Goal: Task Accomplishment & Management: Use online tool/utility

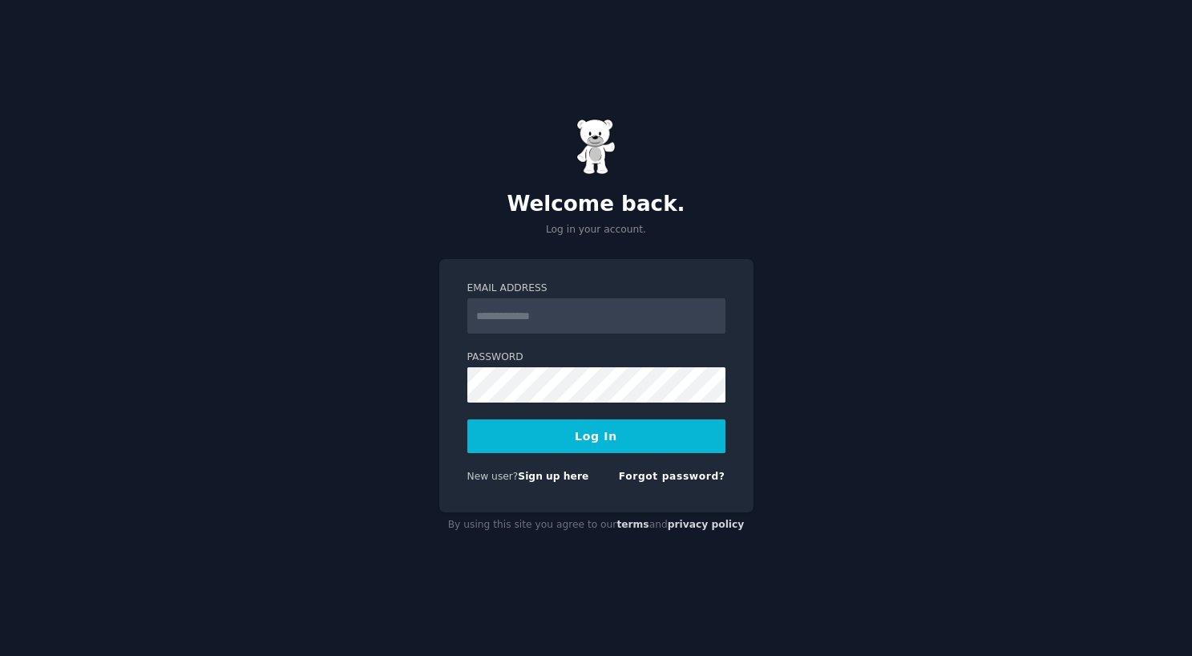
click at [519, 329] on input "Email Address" at bounding box center [596, 315] width 258 height 35
type input "**********"
click at [607, 435] on button "Log In" at bounding box center [596, 436] width 258 height 34
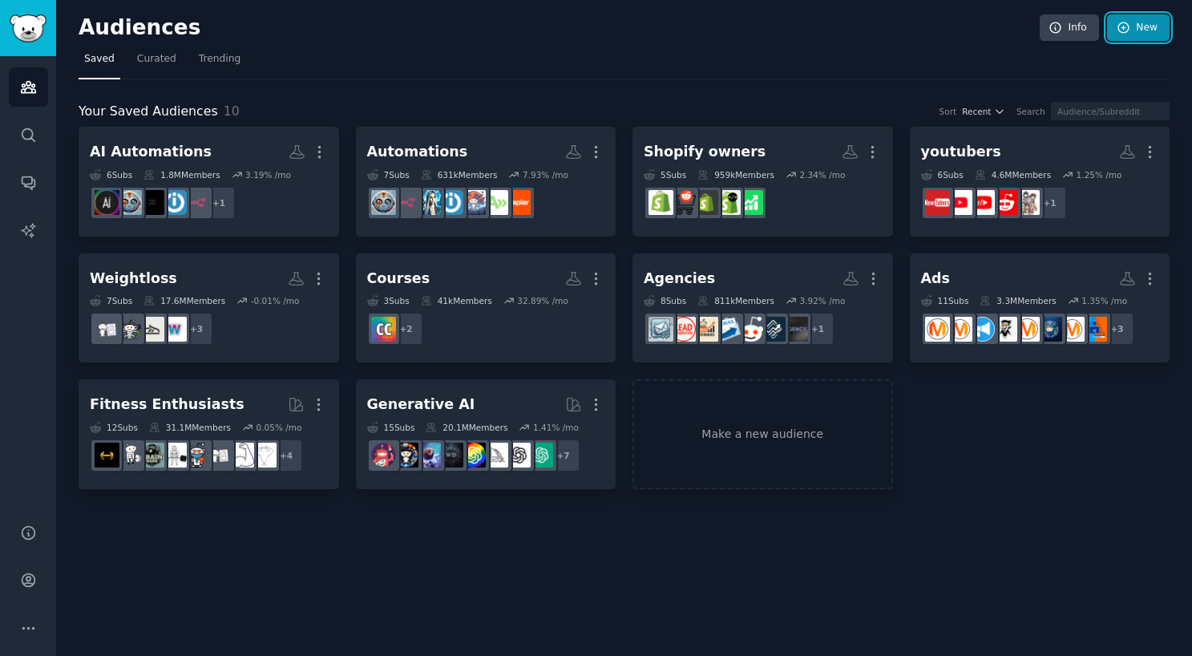
click at [1148, 27] on link "New" at bounding box center [1138, 27] width 63 height 27
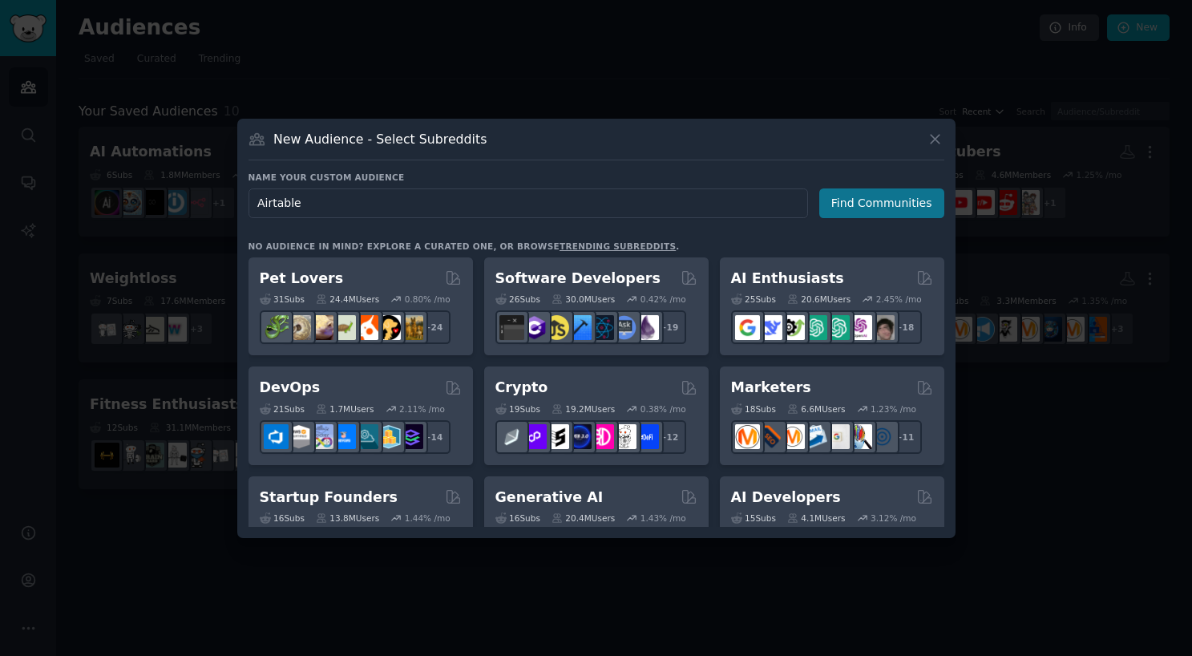
type input "Airtable"
click at [859, 190] on button "Find Communities" at bounding box center [881, 203] width 125 height 30
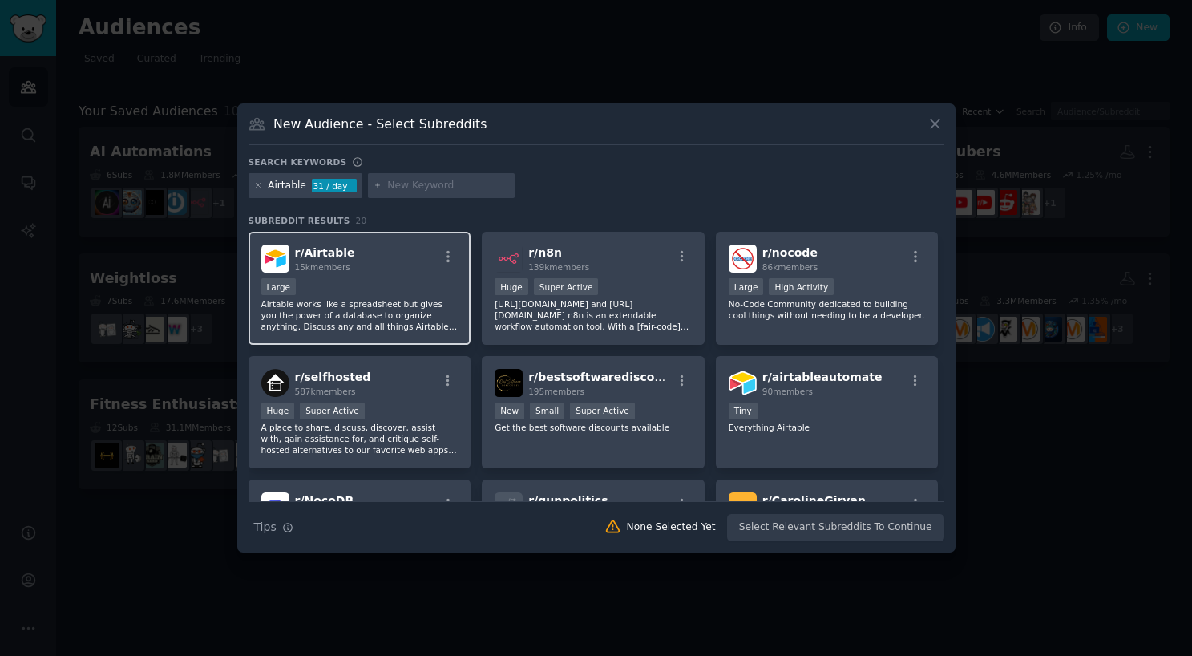
click at [356, 255] on div "r/ Airtable 15k members" at bounding box center [359, 259] width 197 height 28
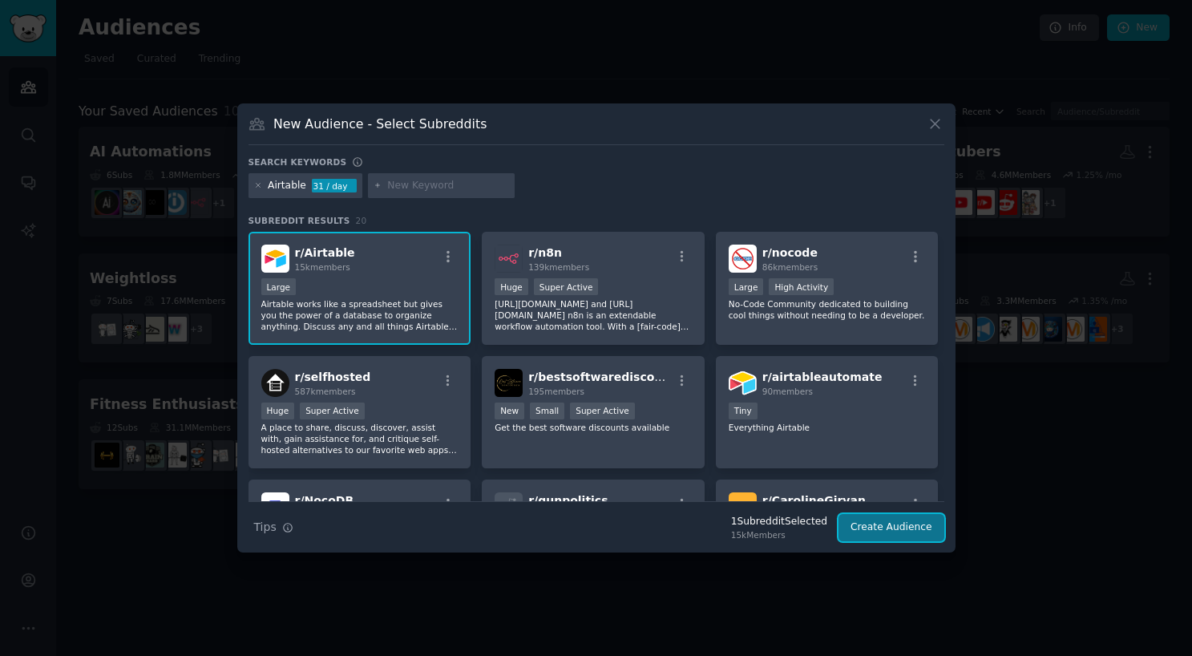
click at [876, 537] on button "Create Audience" at bounding box center [892, 527] width 106 height 27
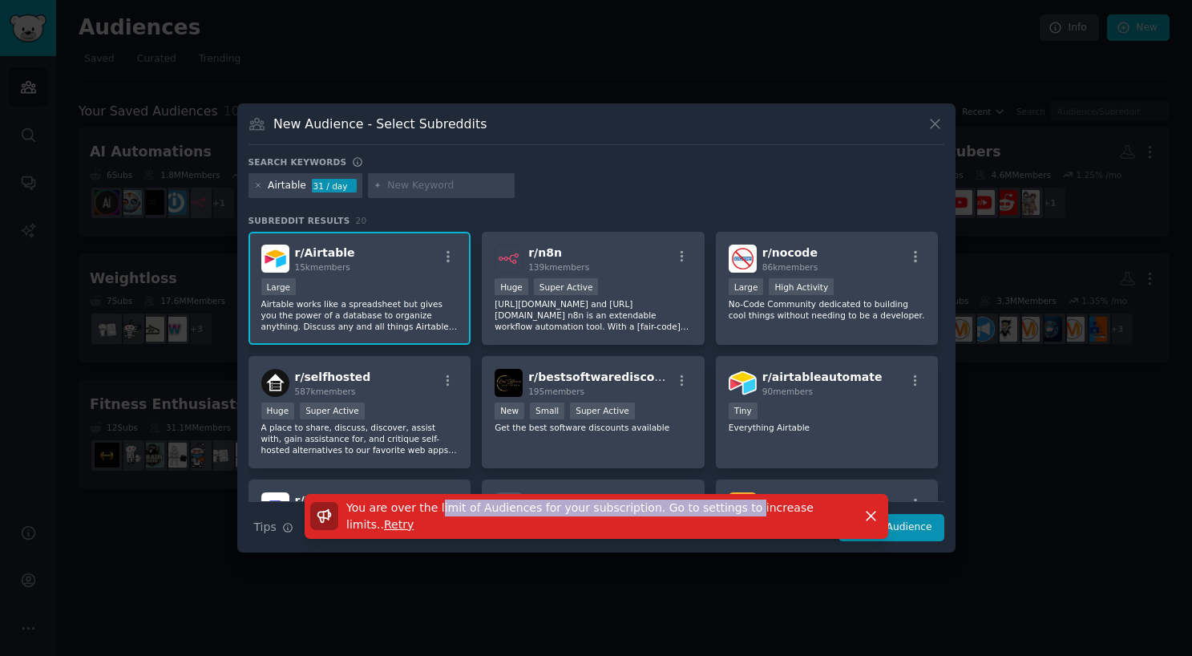
drag, startPoint x: 436, startPoint y: 508, endPoint x: 778, endPoint y: 485, distance: 343.1
click at [738, 515] on p "You are over the limit of Audiences for your subscription. Go to settings to in…" at bounding box center [598, 516] width 505 height 34
click at [933, 120] on icon at bounding box center [935, 123] width 17 height 17
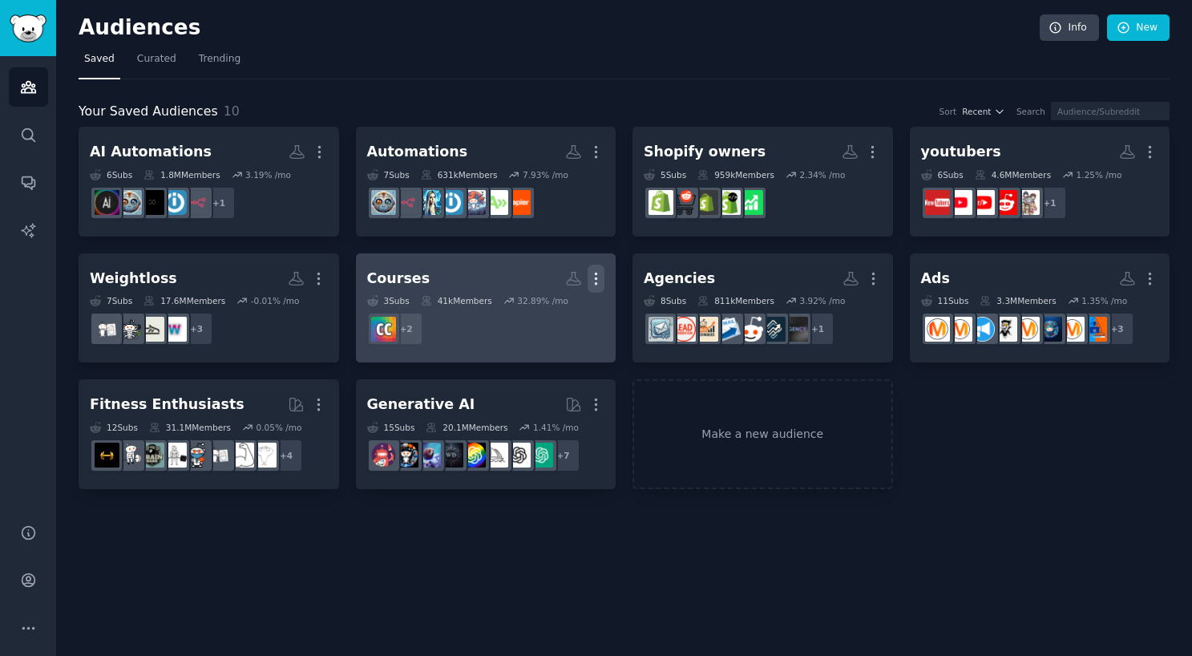
click at [594, 279] on icon "button" at bounding box center [596, 278] width 17 height 17
click at [540, 311] on p "Delete" at bounding box center [552, 312] width 37 height 17
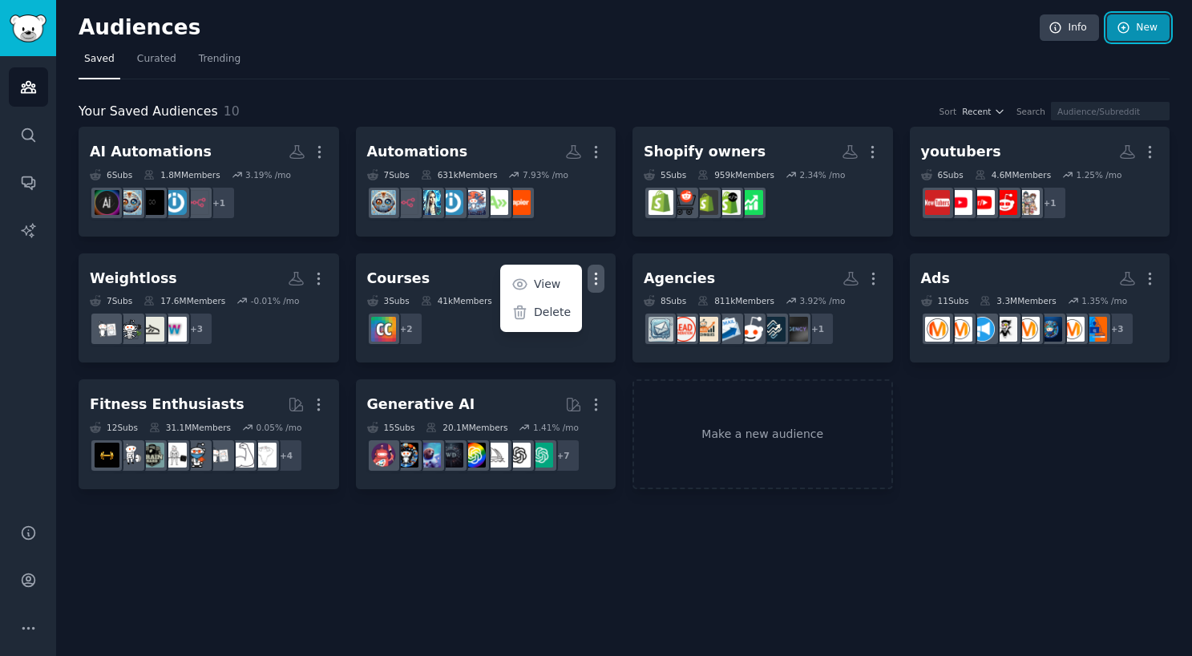
click at [1152, 30] on link "New" at bounding box center [1138, 27] width 63 height 27
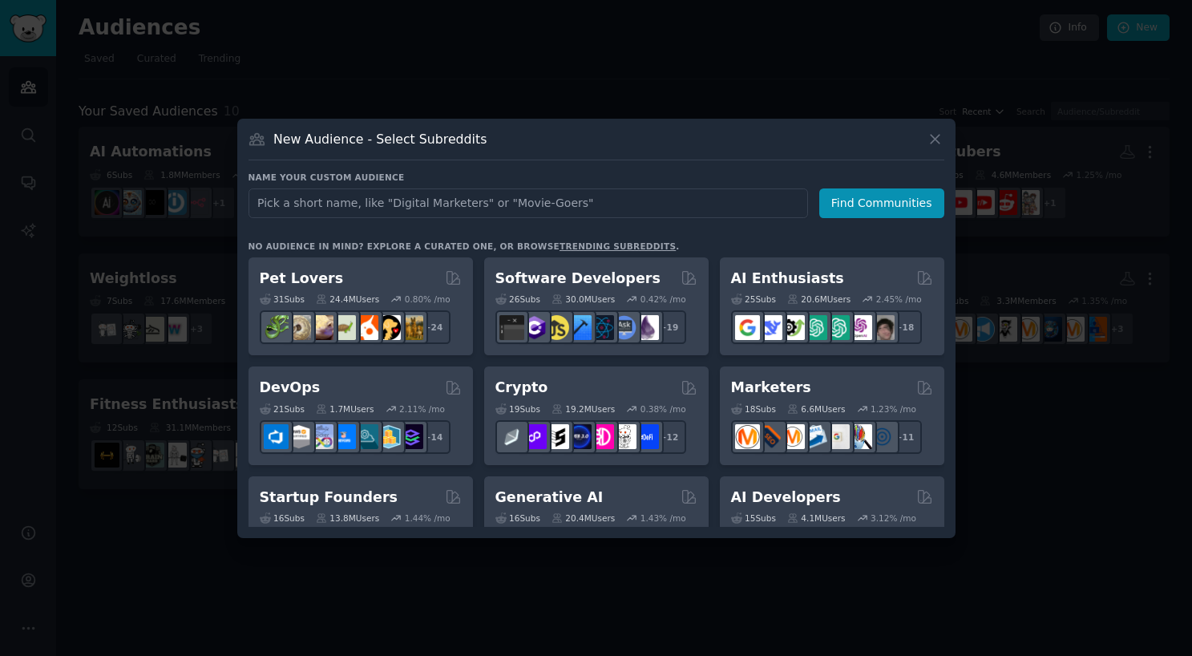
click at [602, 199] on input "text" at bounding box center [529, 203] width 560 height 30
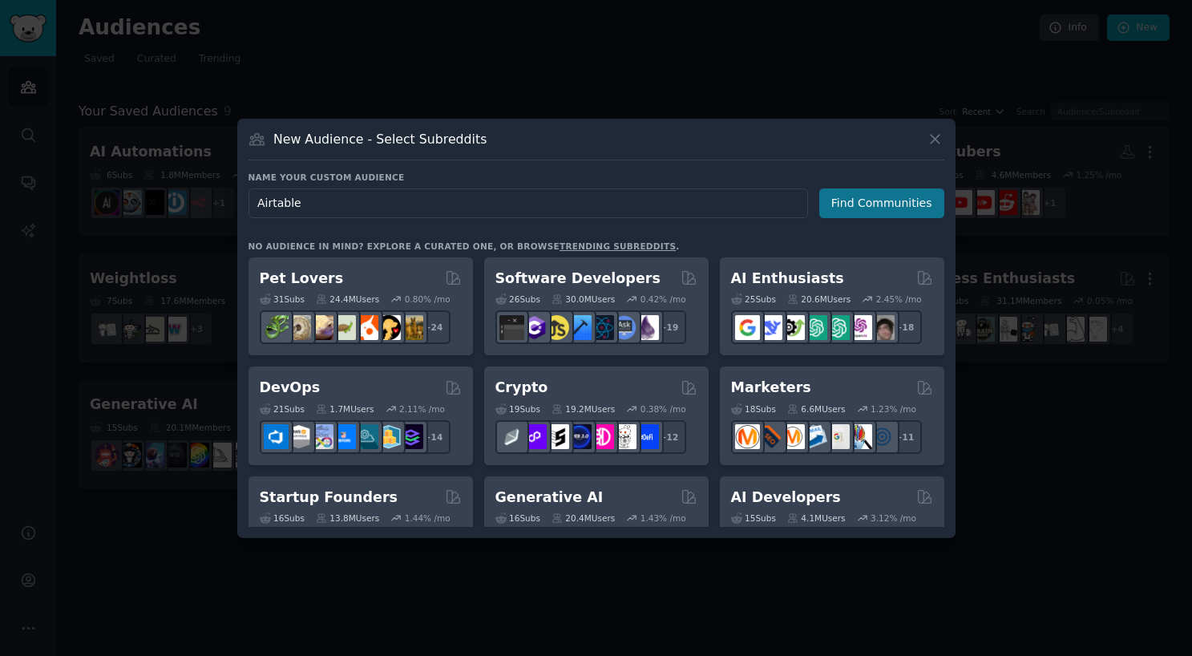
type input "Airtable"
click at [903, 207] on button "Find Communities" at bounding box center [881, 203] width 125 height 30
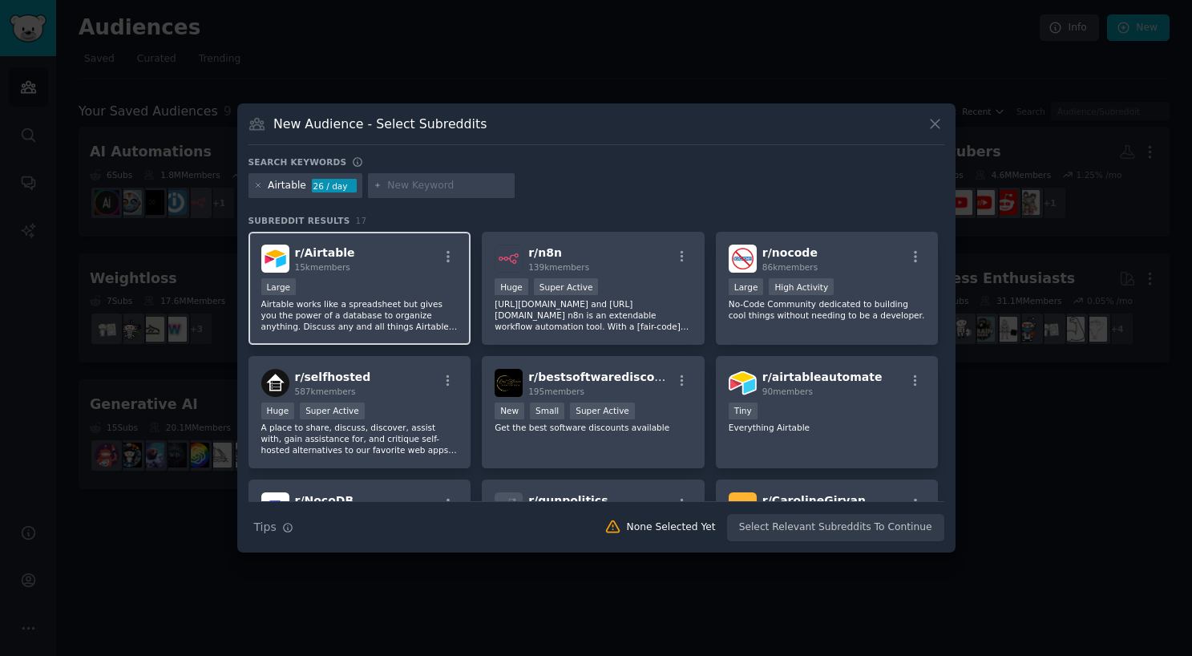
click at [386, 274] on div "r/ Airtable 15k members Large Airtable works like a spreadsheet but gives you t…" at bounding box center [360, 288] width 223 height 113
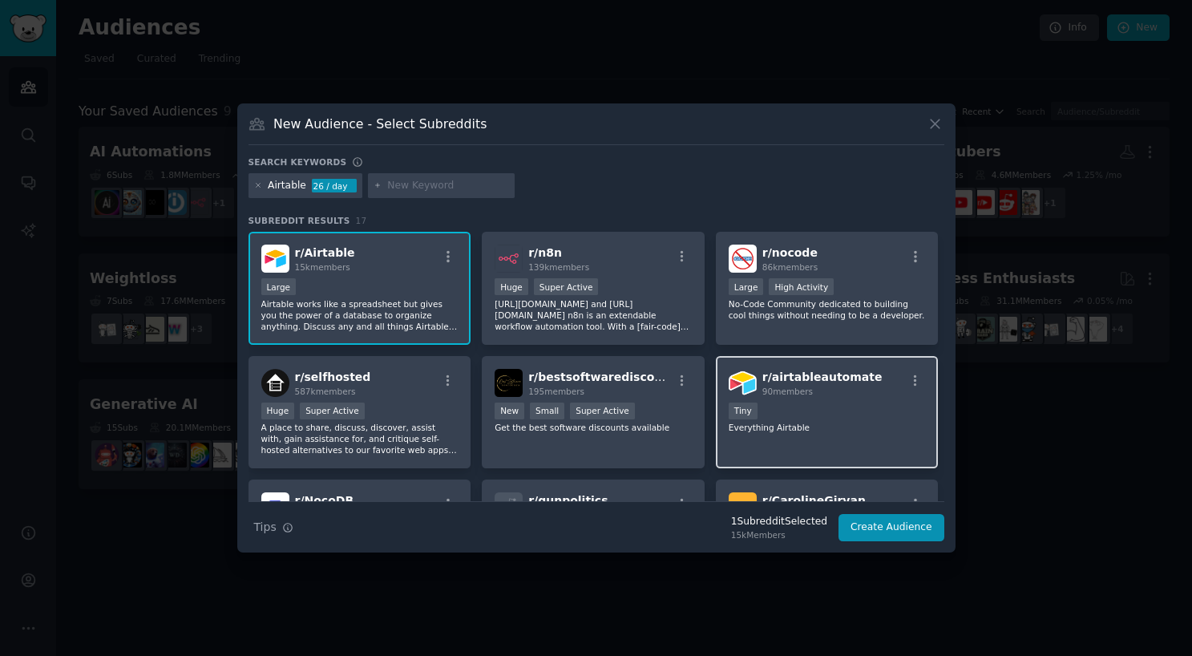
click at [801, 417] on div "Tiny" at bounding box center [827, 412] width 197 height 20
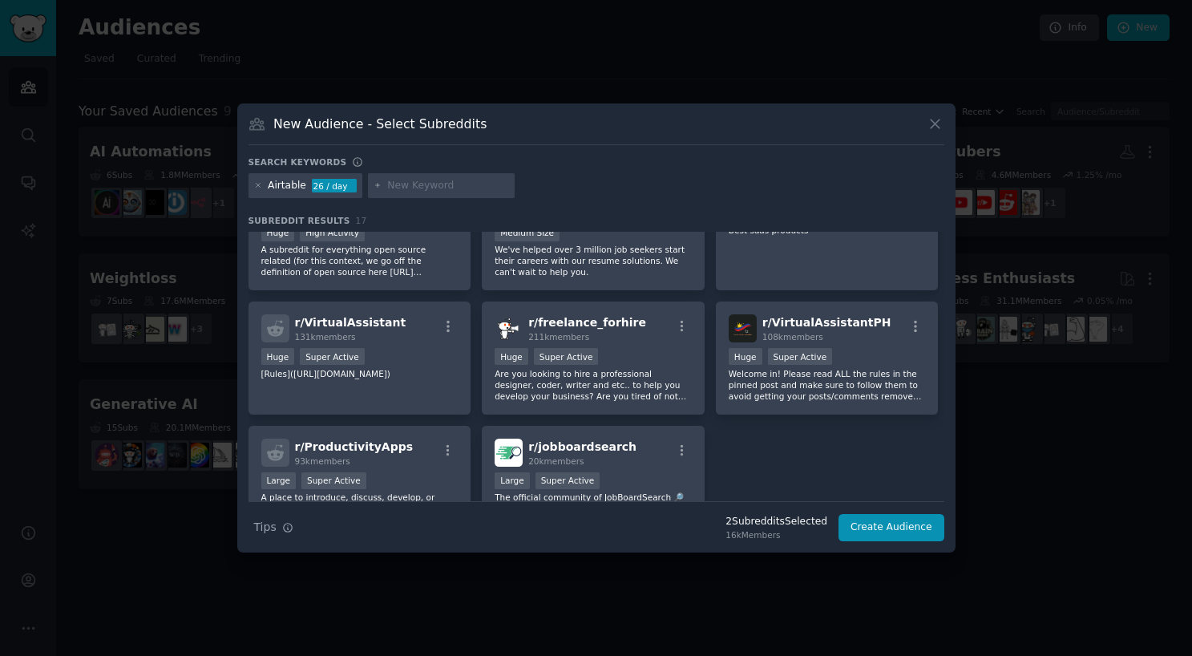
scroll to position [428, 0]
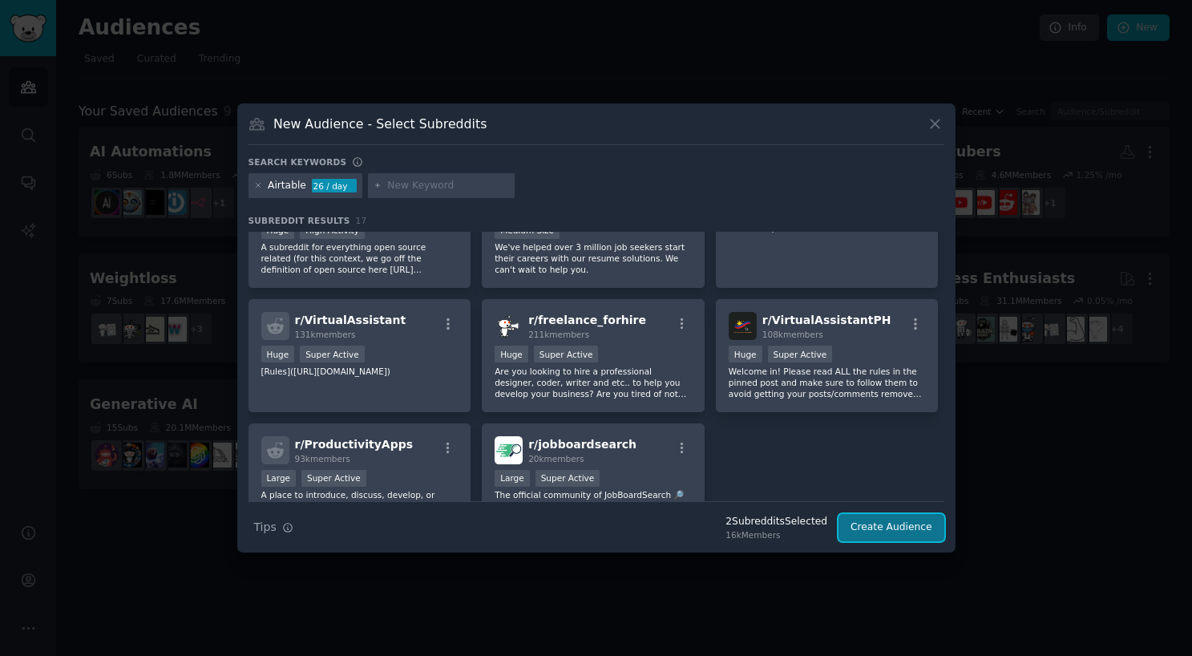
click at [892, 523] on button "Create Audience" at bounding box center [892, 527] width 106 height 27
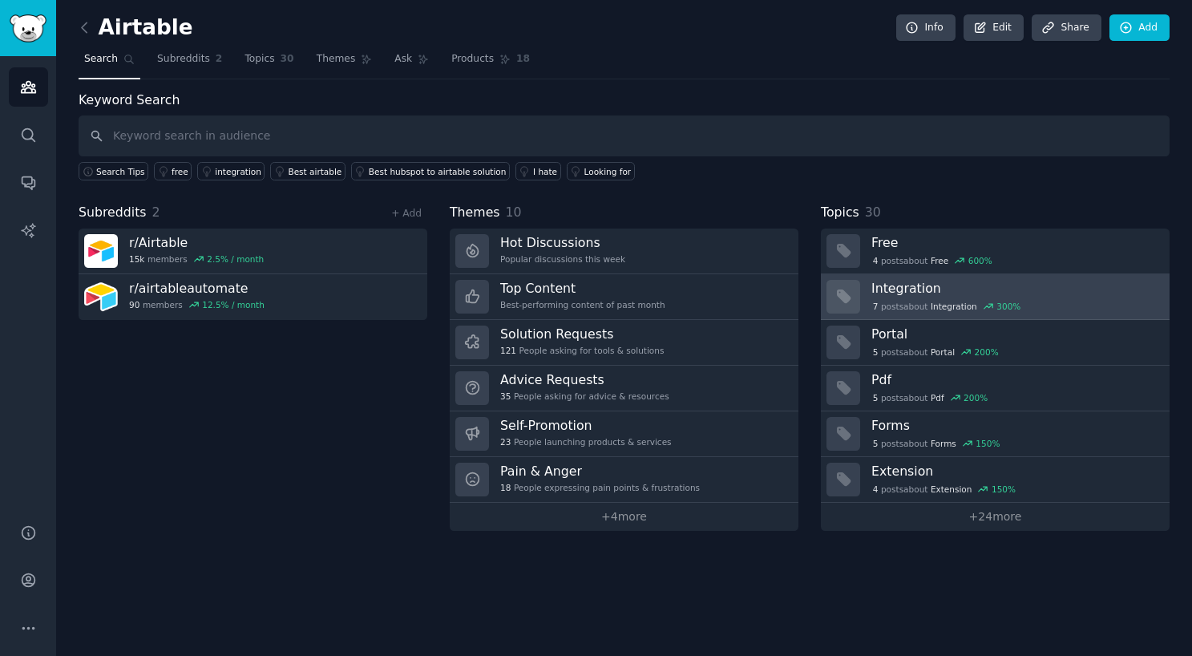
click at [1072, 294] on h3 "Integration" at bounding box center [1014, 288] width 287 height 17
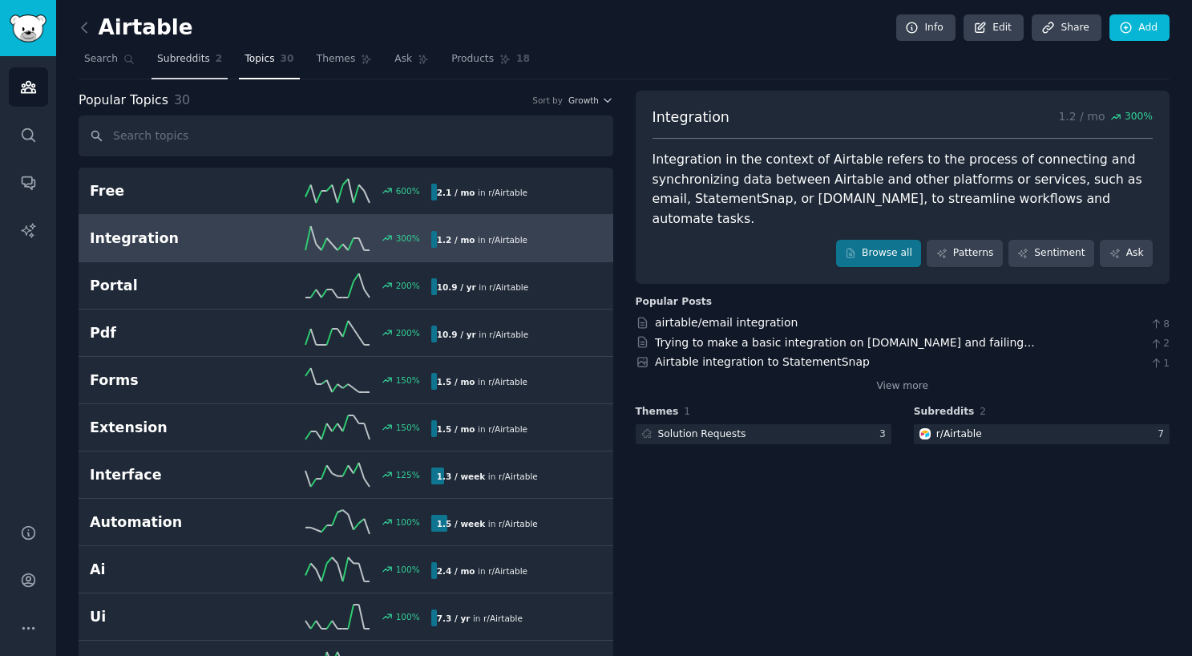
click at [188, 63] on span "Subreddits" at bounding box center [183, 59] width 53 height 14
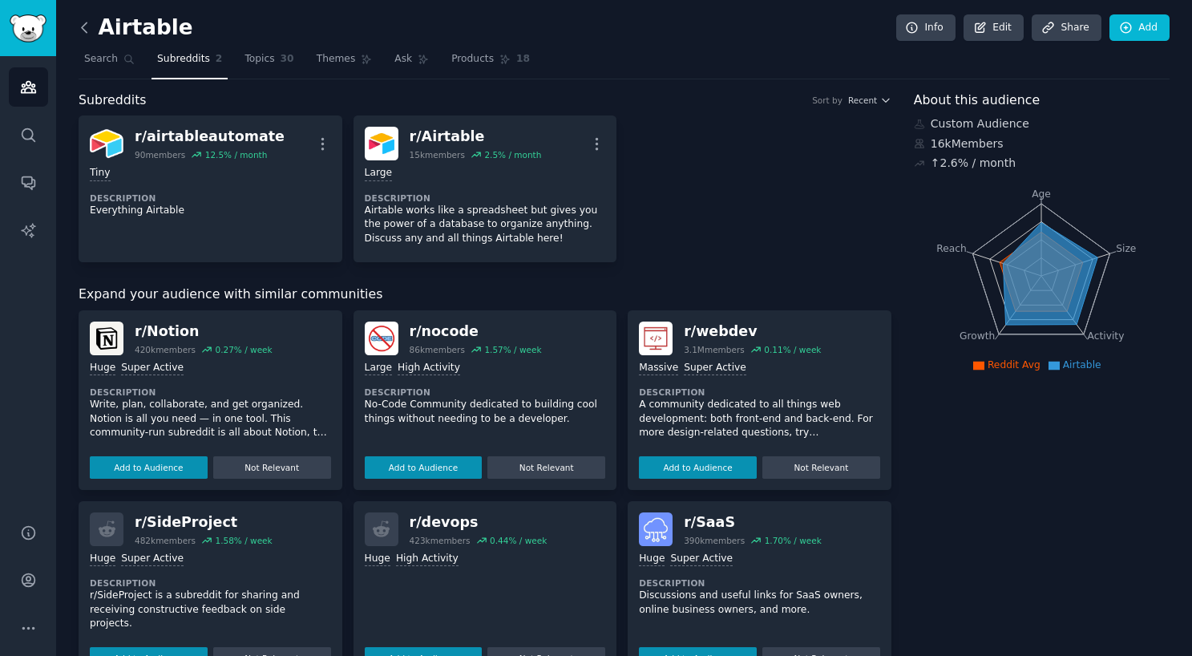
click at [87, 26] on icon at bounding box center [84, 27] width 17 height 17
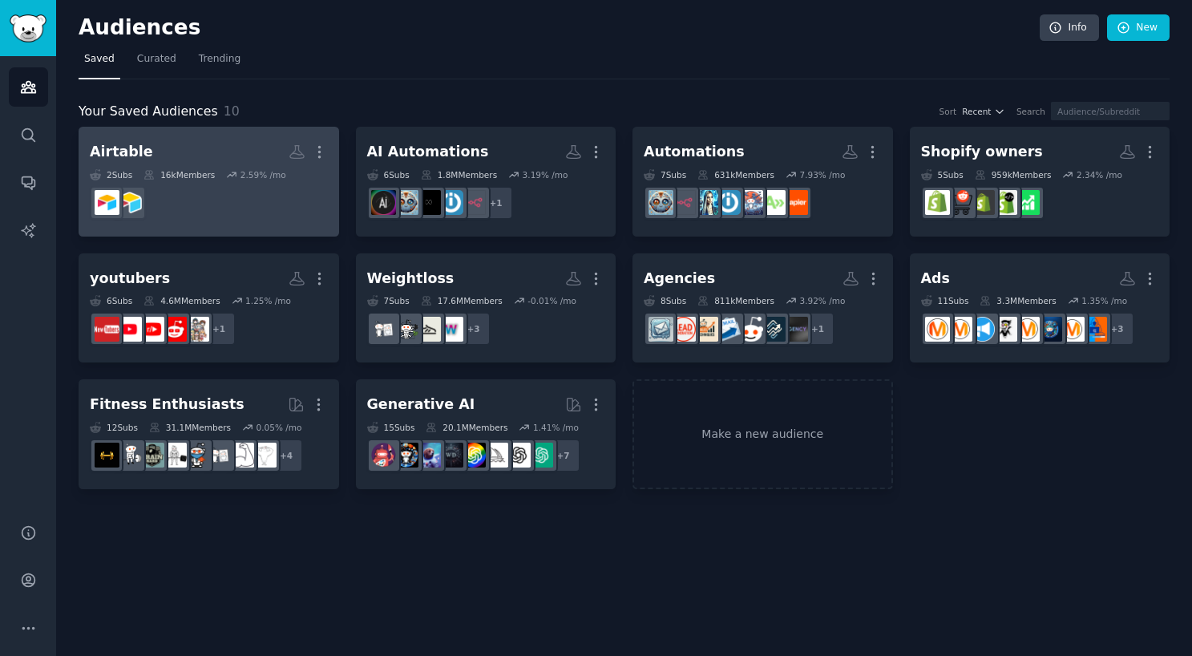
click at [250, 205] on dd "r/airtableautomate" at bounding box center [209, 202] width 238 height 45
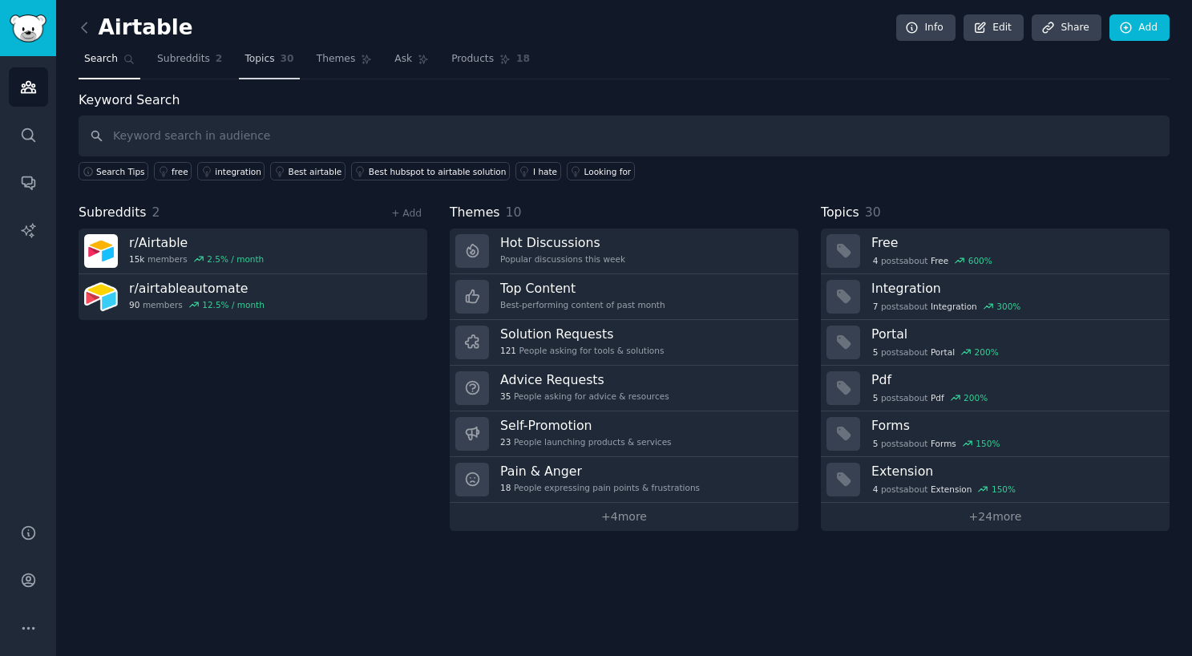
click at [253, 59] on span "Topics" at bounding box center [260, 59] width 30 height 14
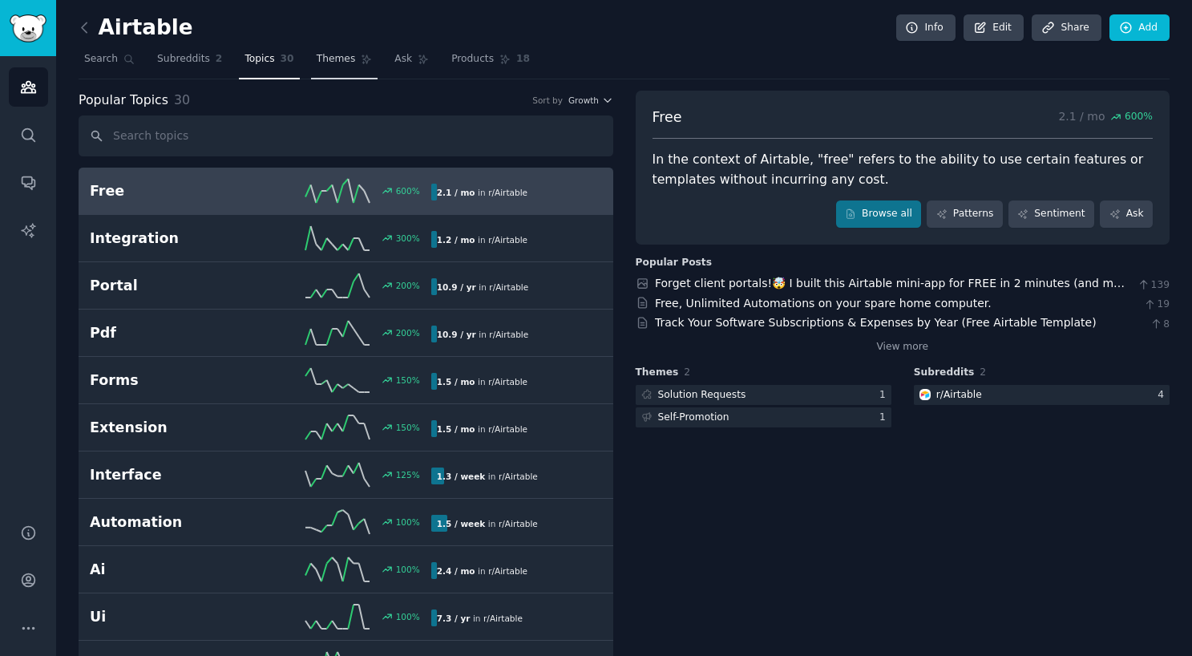
click at [340, 68] on link "Themes" at bounding box center [344, 62] width 67 height 33
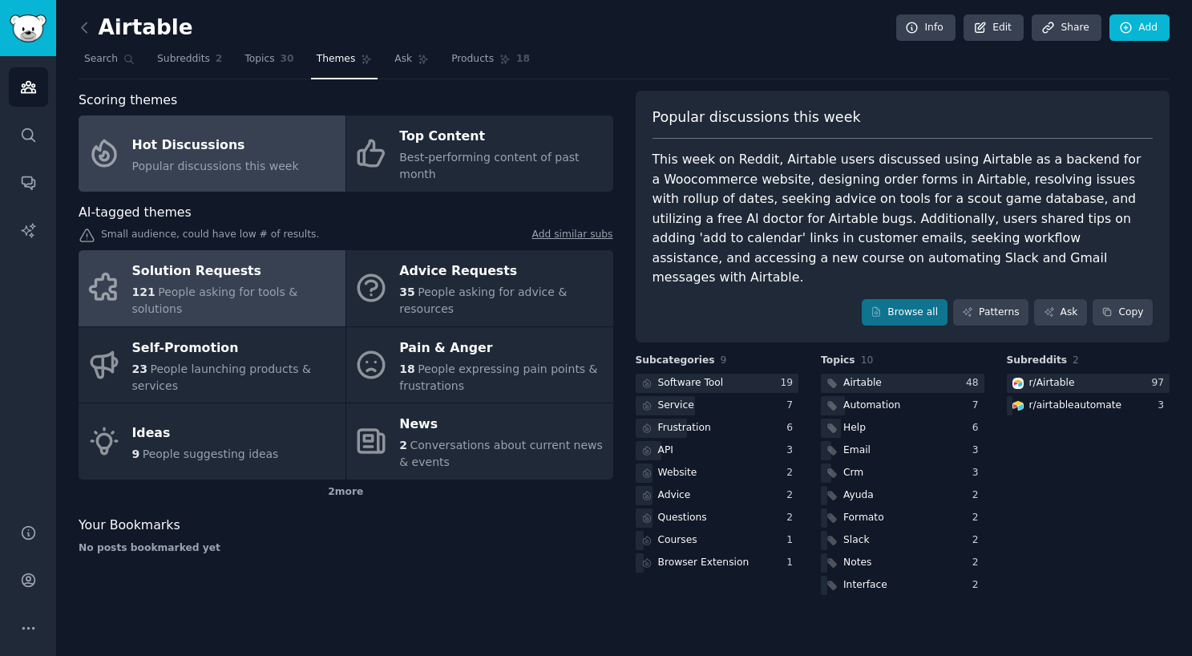
click at [235, 260] on div "Solution Requests" at bounding box center [234, 272] width 205 height 26
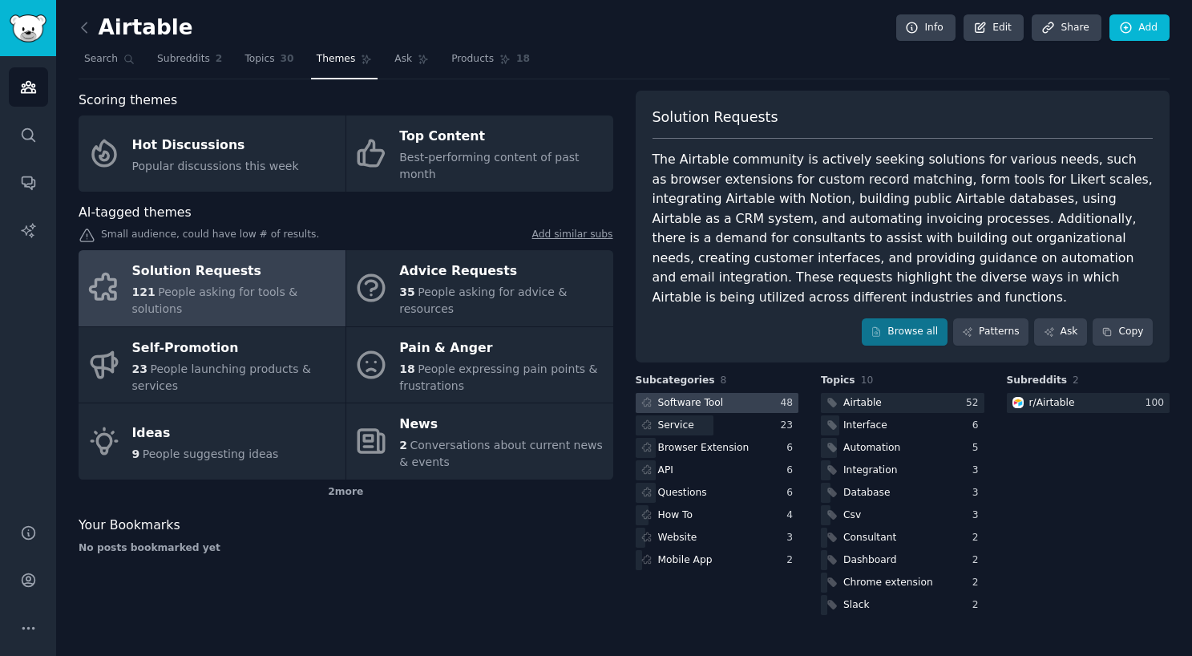
click at [713, 402] on div "Software Tool" at bounding box center [691, 403] width 66 height 14
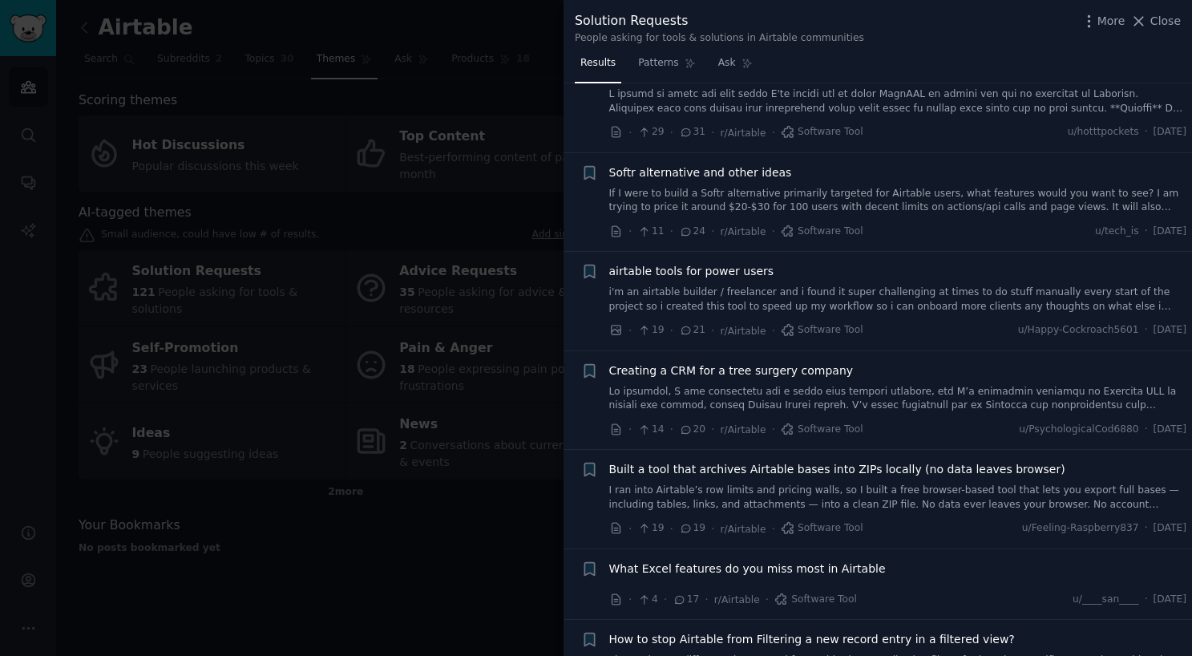
scroll to position [452, 0]
